Goal: Navigation & Orientation: Find specific page/section

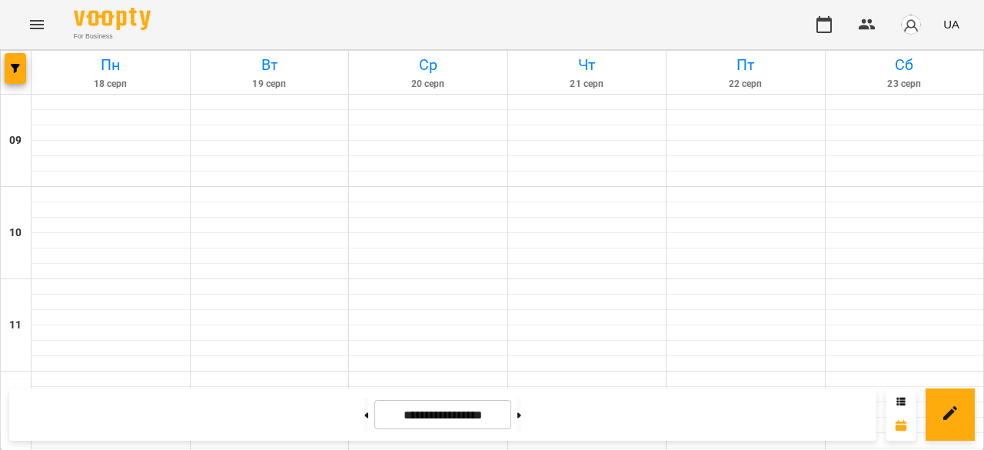
scroll to position [348, 0]
click at [904, 19] on img "button" at bounding box center [911, 25] width 22 height 22
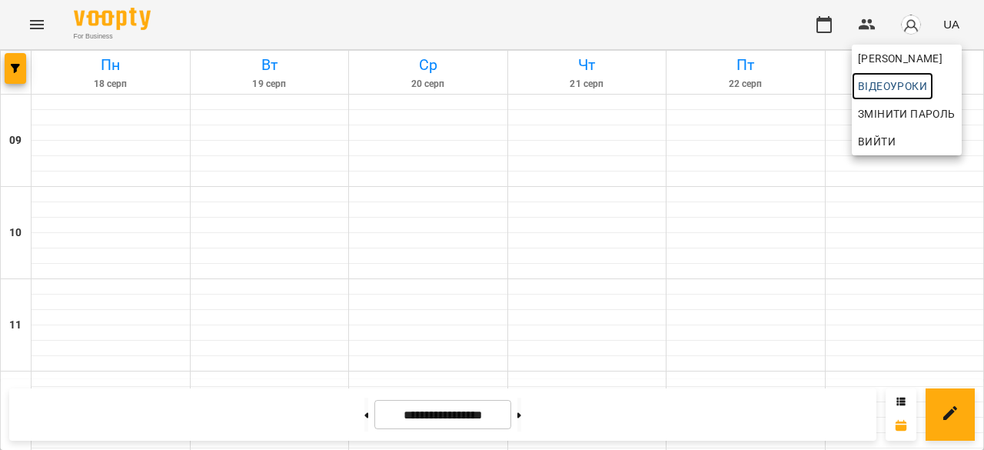
click at [890, 78] on span "Відеоуроки" at bounding box center [892, 86] width 69 height 18
click at [258, 15] on div at bounding box center [492, 225] width 984 height 450
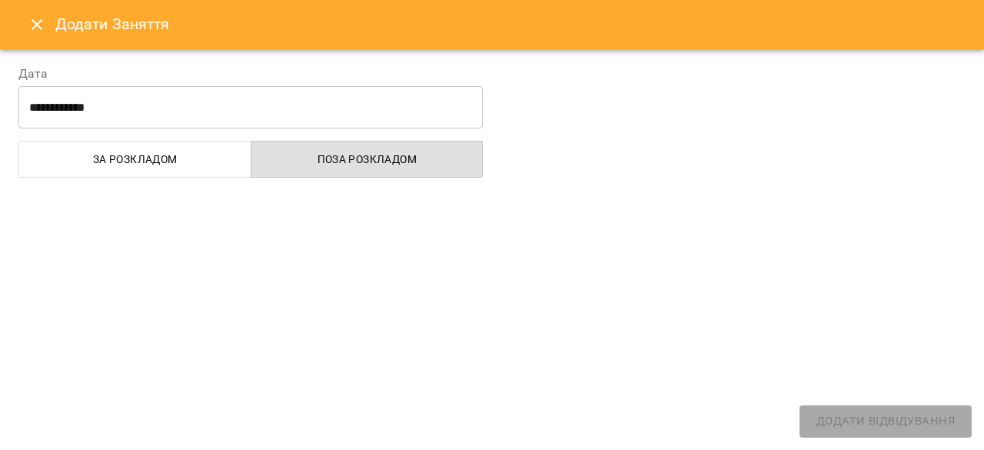
select select "**********"
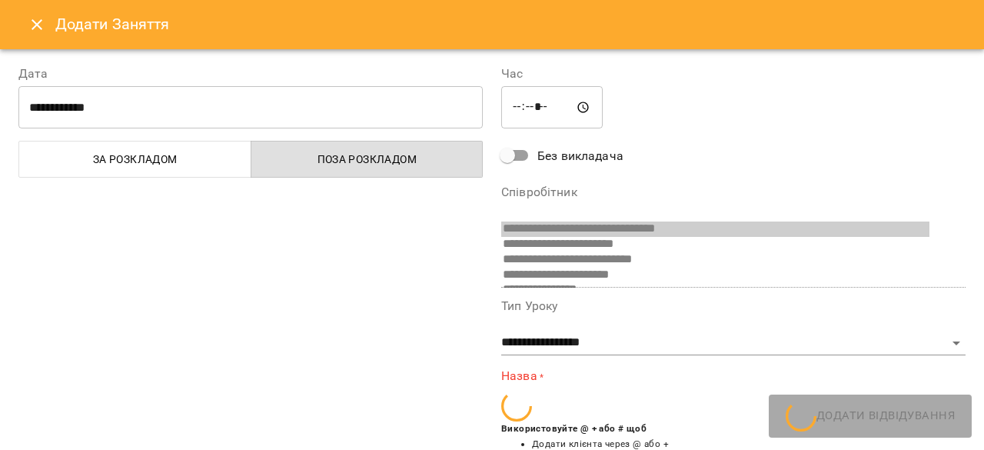
scroll to position [9, 0]
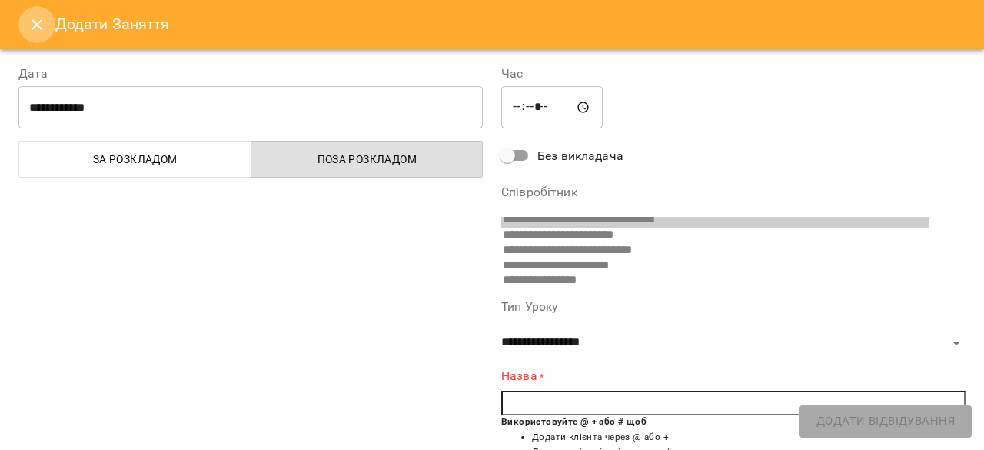
click at [24, 27] on button "Close" at bounding box center [36, 24] width 37 height 37
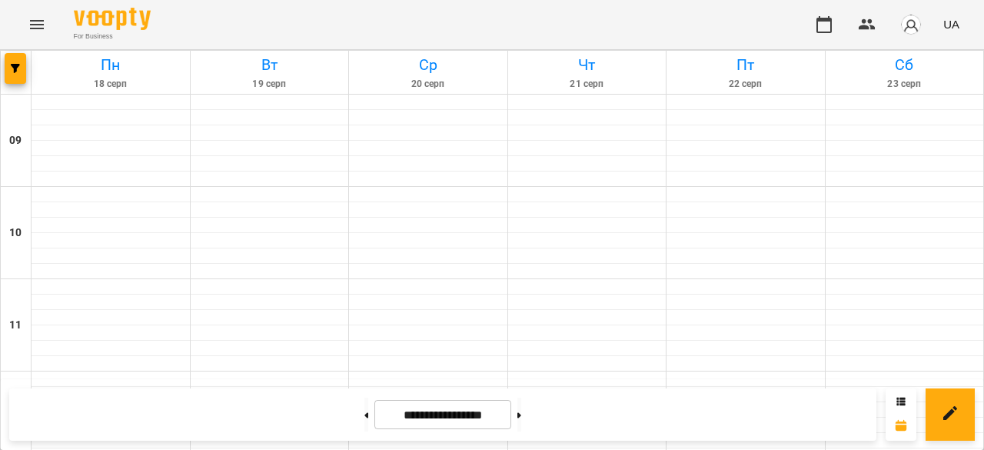
scroll to position [820, 0]
click at [521, 402] on button at bounding box center [520, 415] width 4 height 34
click at [365, 410] on button at bounding box center [367, 415] width 4 height 34
type input "**********"
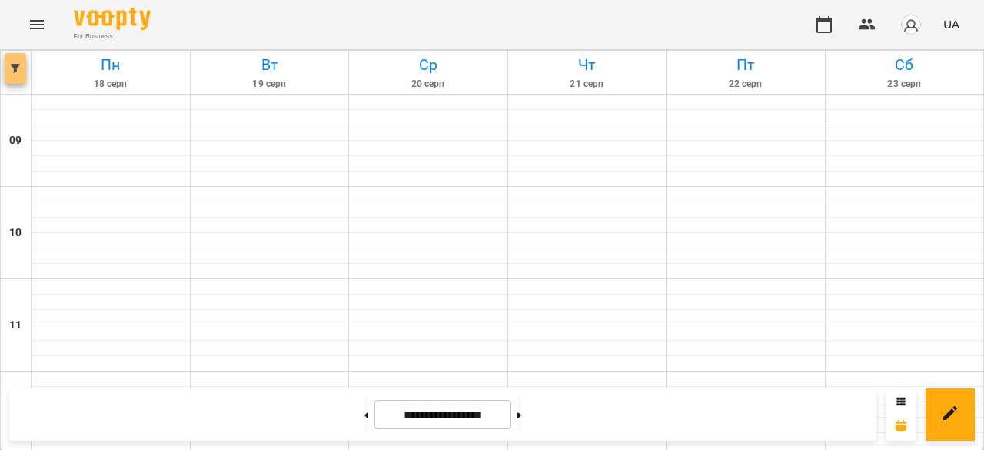
click at [7, 71] on span "button" at bounding box center [16, 68] width 22 height 9
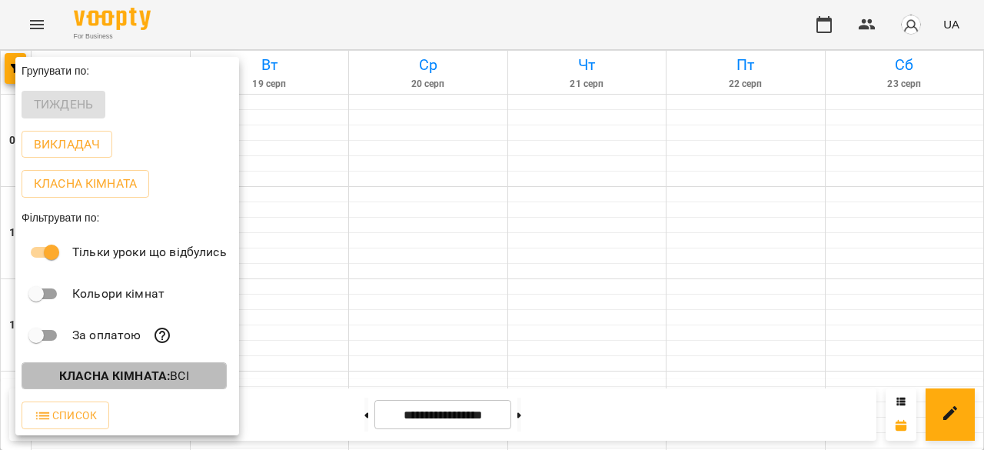
click at [92, 377] on b "Класна кімната :" at bounding box center [114, 375] width 111 height 15
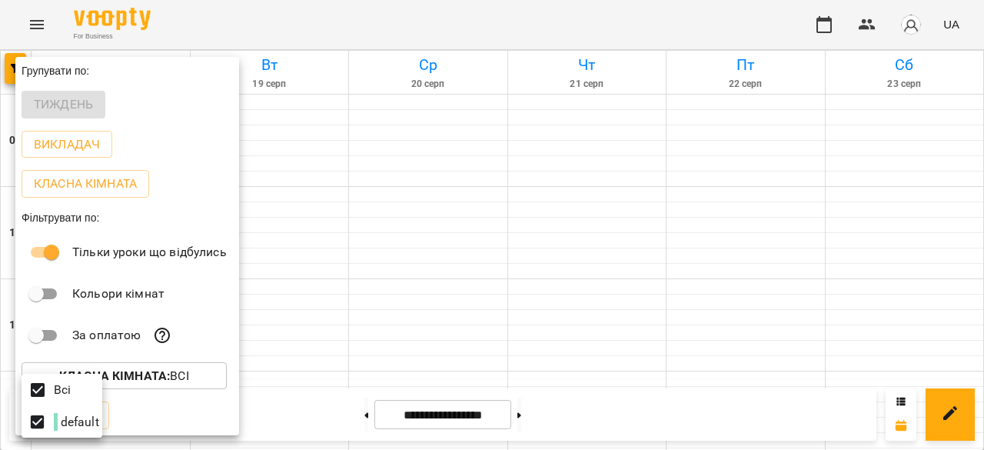
scroll to position [3, 0]
click at [70, 383] on p "Всі" at bounding box center [62, 387] width 17 height 18
click at [74, 383] on div "Всі" at bounding box center [62, 387] width 81 height 32
click at [197, 191] on div at bounding box center [492, 225] width 984 height 450
click at [38, 26] on div at bounding box center [492, 225] width 984 height 450
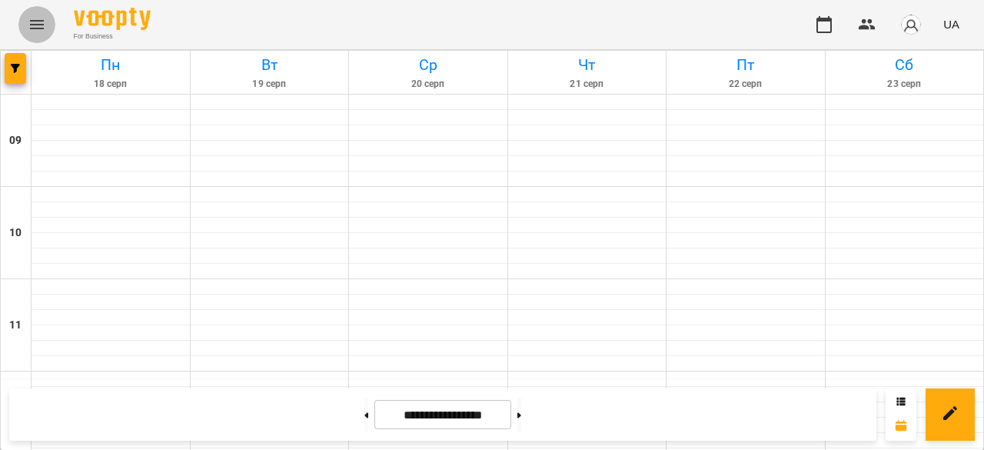
click at [38, 26] on icon "Menu" at bounding box center [37, 24] width 18 height 18
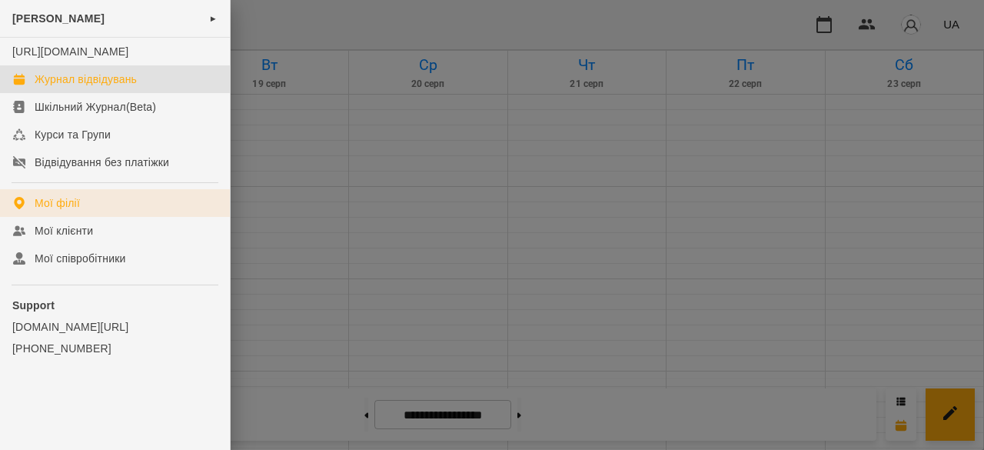
click at [80, 217] on link "Мої філії" at bounding box center [115, 203] width 230 height 28
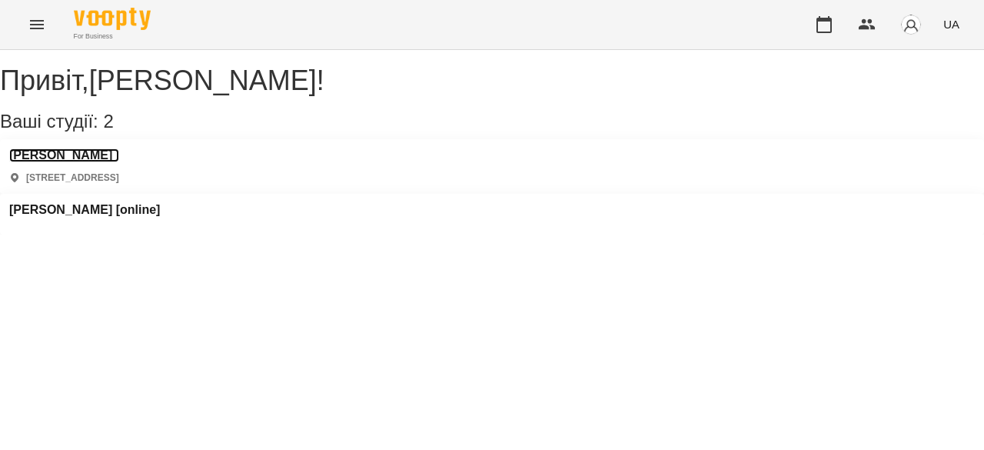
click at [55, 162] on h3 "[PERSON_NAME]" at bounding box center [64, 155] width 110 height 14
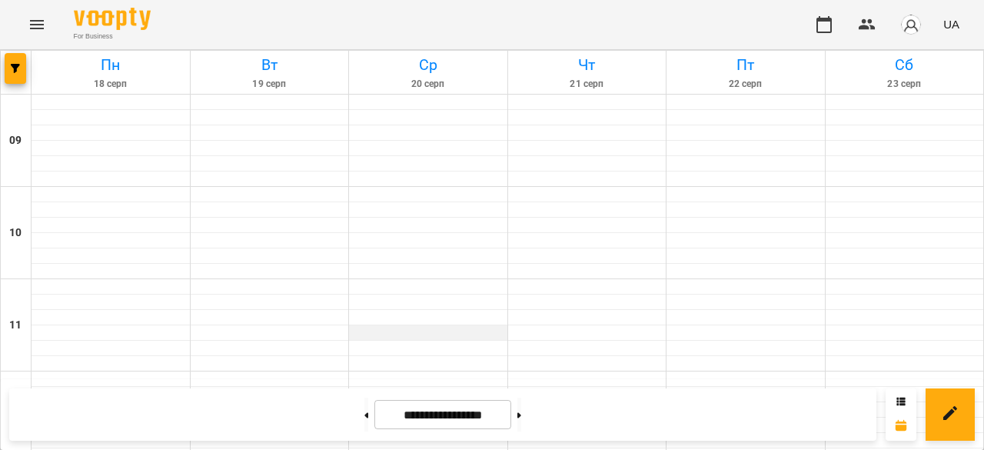
scroll to position [68, 0]
click at [943, 436] on button at bounding box center [950, 414] width 49 height 52
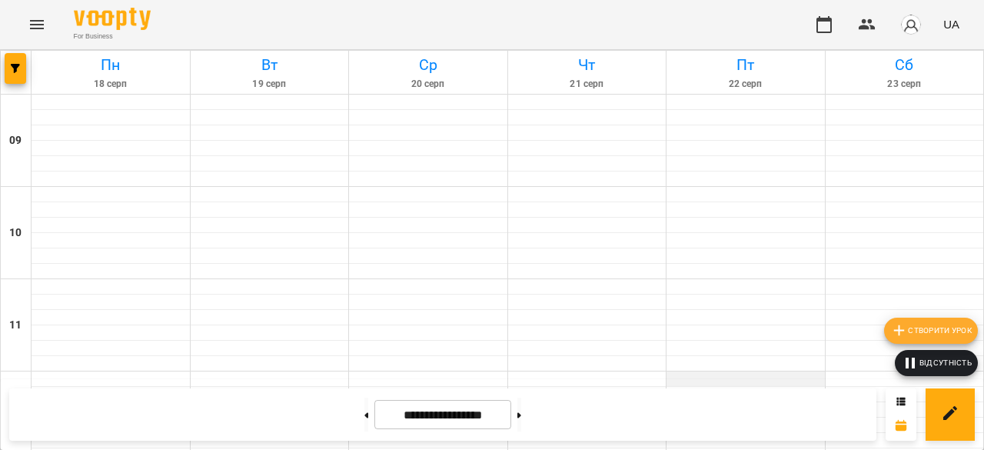
scroll to position [423, 0]
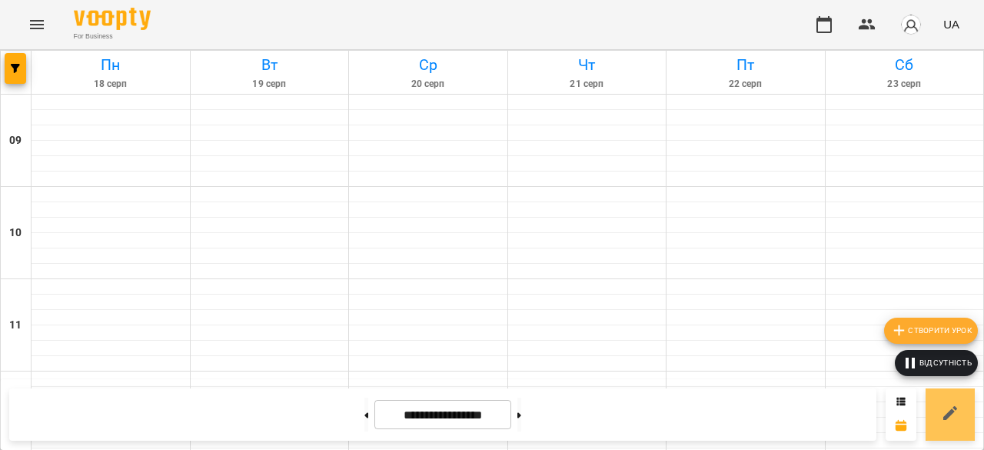
click at [950, 401] on button at bounding box center [950, 414] width 49 height 52
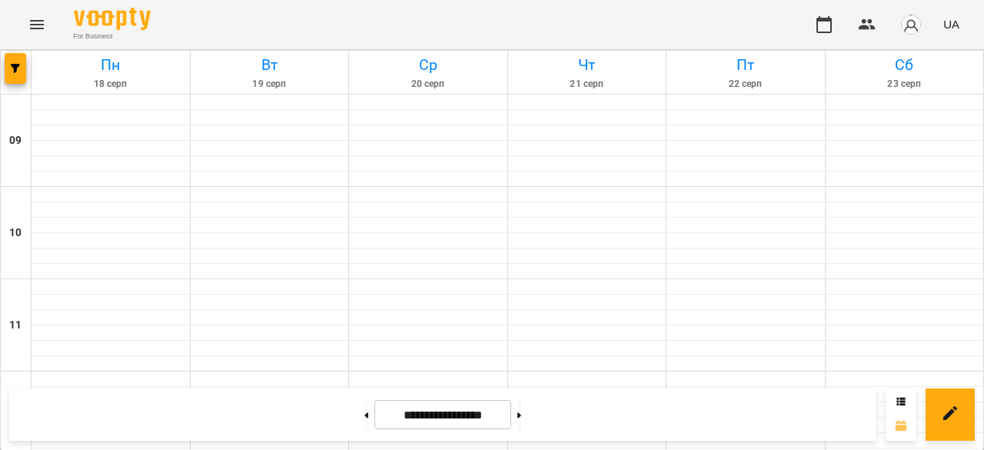
click at [905, 425] on icon at bounding box center [901, 424] width 11 height 11
click at [901, 403] on icon at bounding box center [901, 401] width 8 height 8
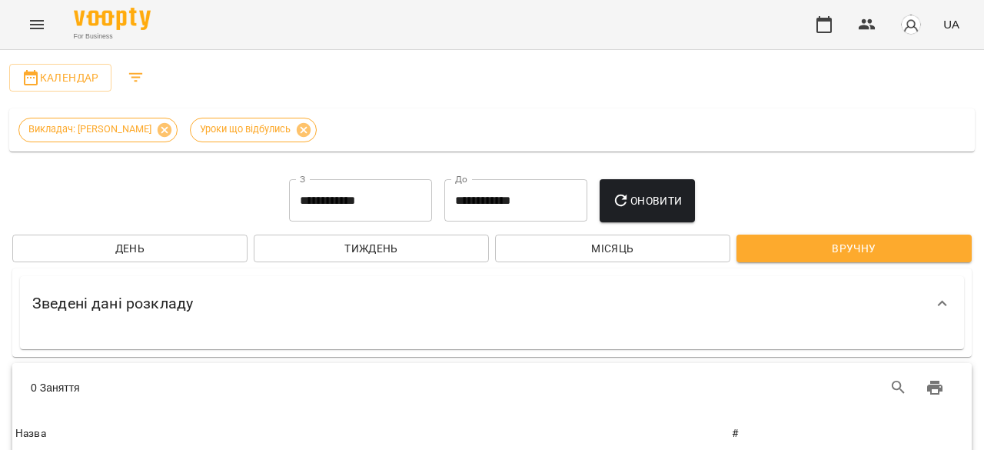
scroll to position [104, 0]
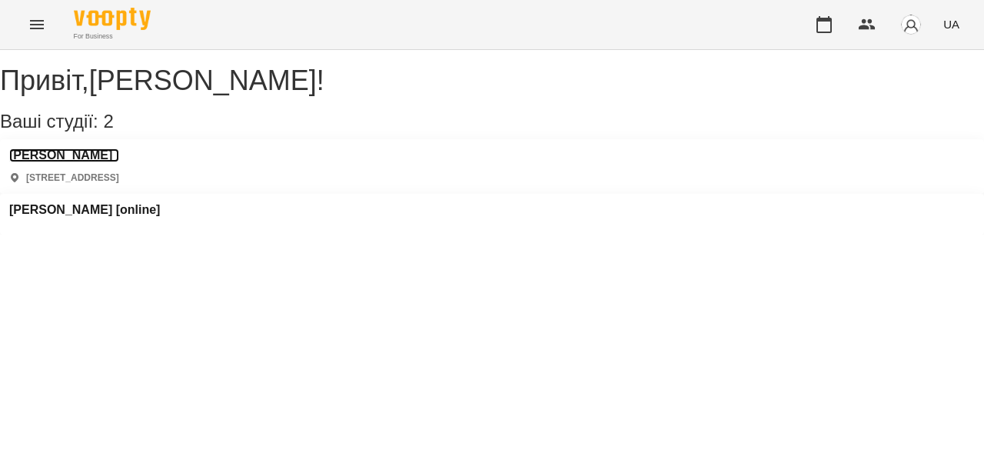
click at [50, 162] on h3 "[PERSON_NAME]" at bounding box center [64, 155] width 110 height 14
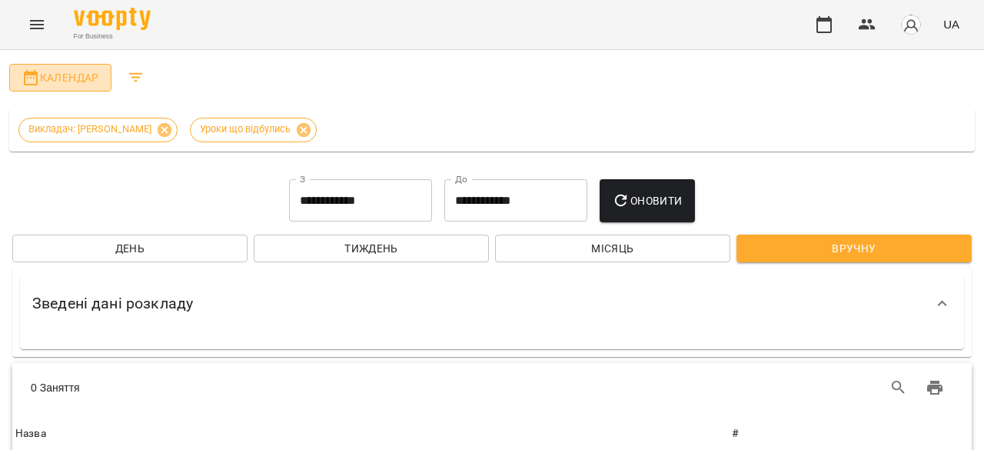
click at [68, 65] on button "Календар" at bounding box center [60, 78] width 102 height 28
